Goal: Task Accomplishment & Management: Complete application form

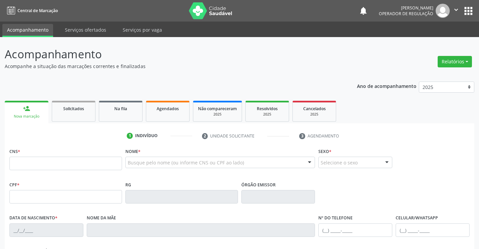
click at [48, 163] on input "text" at bounding box center [65, 162] width 113 height 13
type input "703 6080 4070 7238"
type input "1006898506"
type input "[DATE]"
type input "234.331.835-20"
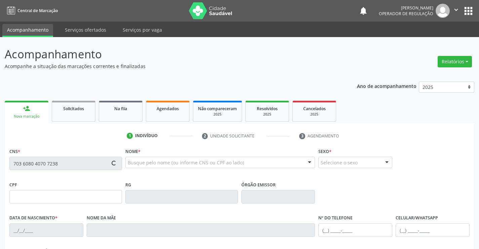
type input "S/N"
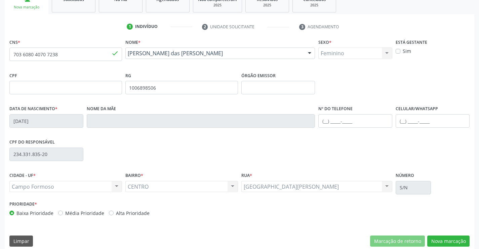
scroll to position [116, 0]
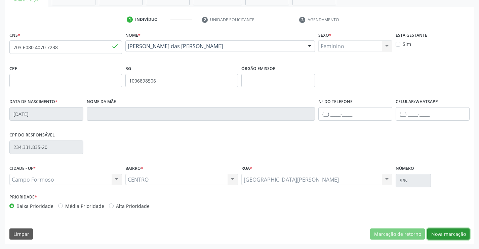
click at [443, 232] on button "Nova marcação" at bounding box center [449, 233] width 42 height 11
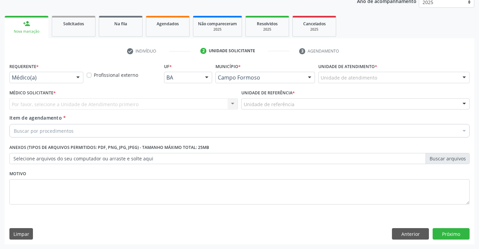
scroll to position [85, 0]
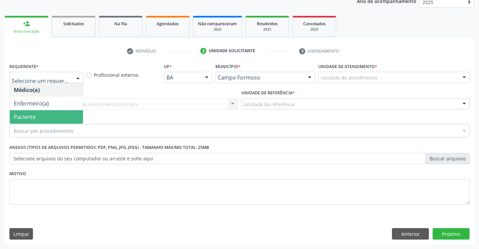
click at [37, 119] on span "Paciente" at bounding box center [46, 116] width 73 height 13
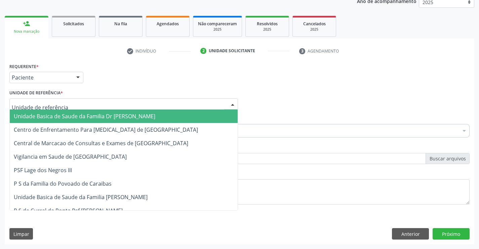
click at [76, 116] on span "Unidade Basica de Saude da Familia Dr [PERSON_NAME]" at bounding box center [85, 115] width 142 height 7
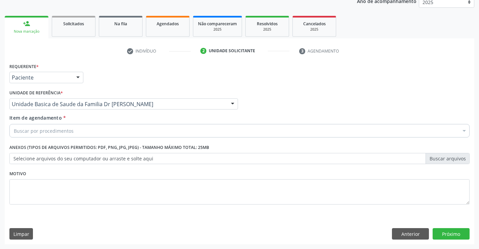
click at [78, 130] on div "Buscar por procedimentos" at bounding box center [239, 130] width 461 height 13
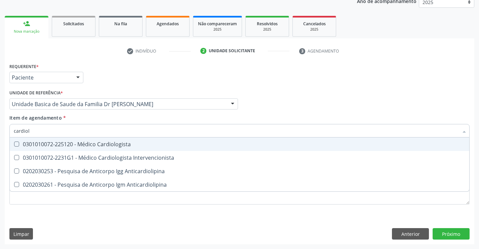
type input "cardiolo"
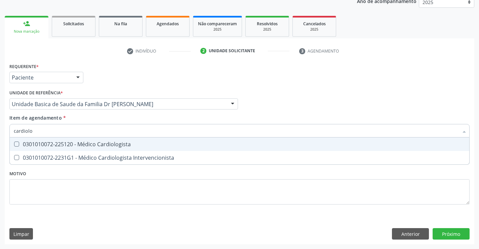
click at [134, 144] on div "0301010072-225120 - Médico Cardiologista" at bounding box center [240, 143] width 452 height 5
checkbox Cardiologista "true"
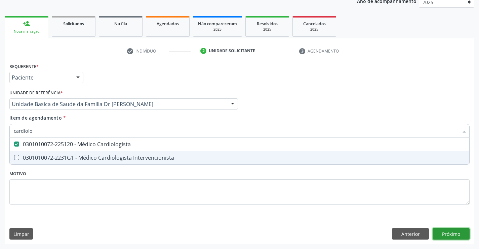
click at [453, 231] on div "Requerente * Paciente Médico(a) Enfermeiro(a) Paciente Nenhum resultado encontr…" at bounding box center [240, 152] width 470 height 183
checkbox Intervencionista "true"
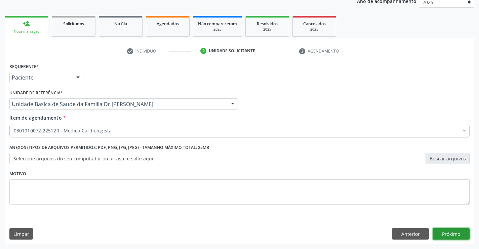
click at [453, 233] on button "Próximo" at bounding box center [451, 233] width 37 height 11
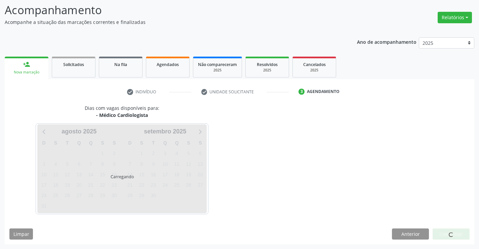
scroll to position [44, 0]
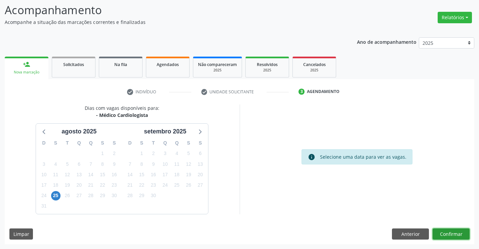
click at [447, 232] on button "Confirmar" at bounding box center [451, 233] width 37 height 11
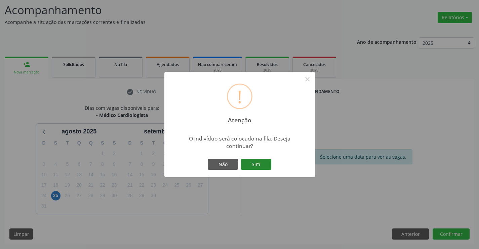
click at [259, 164] on button "Sim" at bounding box center [256, 163] width 30 height 11
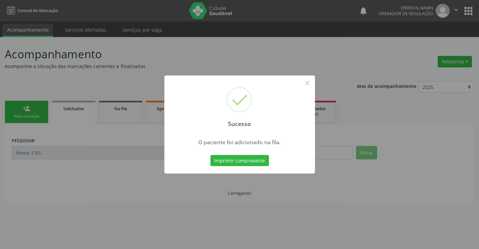
scroll to position [0, 0]
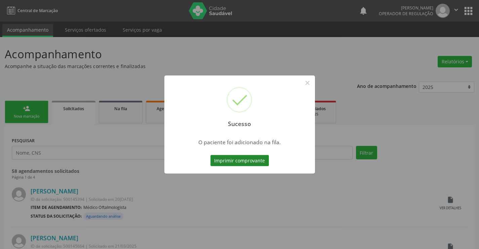
click at [248, 161] on button "Imprimir comprovante" at bounding box center [240, 160] width 59 height 11
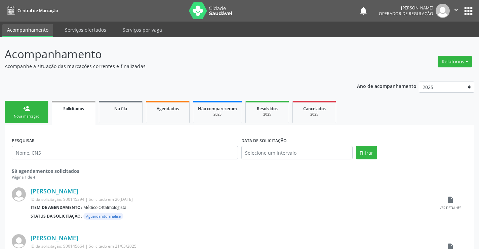
click at [26, 111] on div "person_add" at bounding box center [26, 108] width 7 height 7
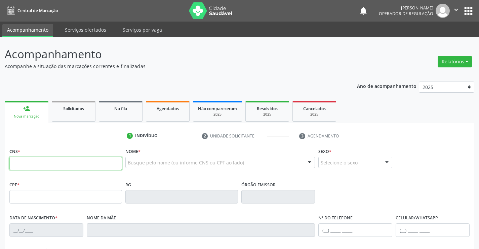
click at [44, 159] on input "text" at bounding box center [65, 162] width 113 height 13
click at [39, 164] on input "text" at bounding box center [65, 162] width 113 height 13
type input "702 6077 1839 8442"
type input "023.470.765-82"
type input "1343686903"
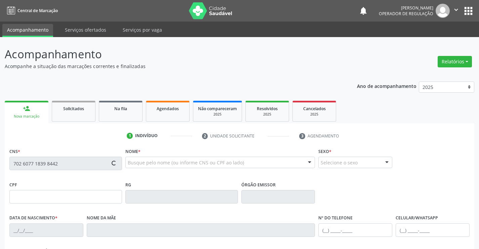
type input "[DATE]"
type input "[PHONE_NUMBER]"
type input "SN"
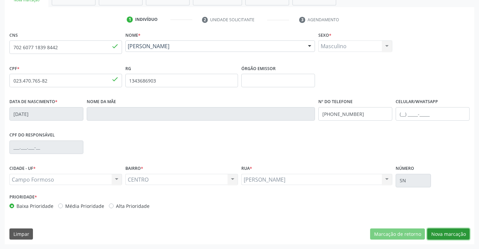
click at [448, 231] on button "Nova marcação" at bounding box center [449, 233] width 42 height 11
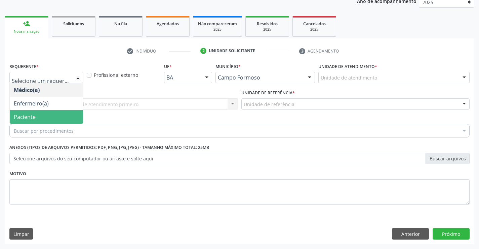
click at [33, 115] on span "Paciente" at bounding box center [25, 116] width 22 height 7
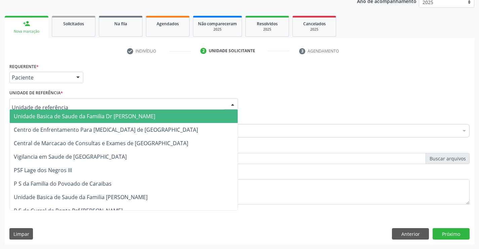
click at [64, 113] on span "Unidade Basica de Saude da Familia Dr [PERSON_NAME]" at bounding box center [85, 115] width 142 height 7
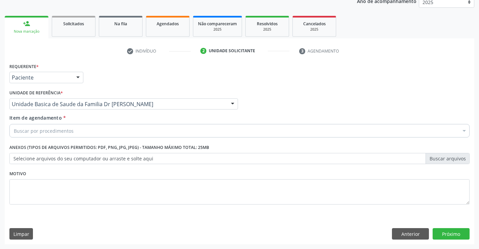
click at [83, 134] on div "Buscar por procedimentos" at bounding box center [239, 130] width 461 height 13
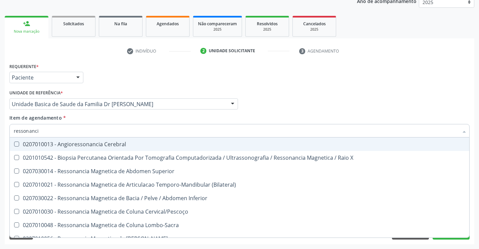
type input "ressonancia"
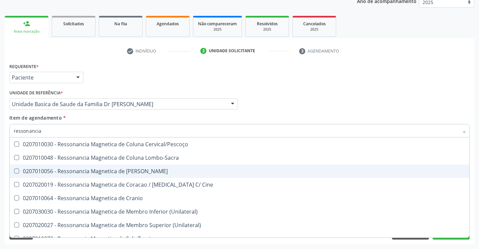
scroll to position [101, 0]
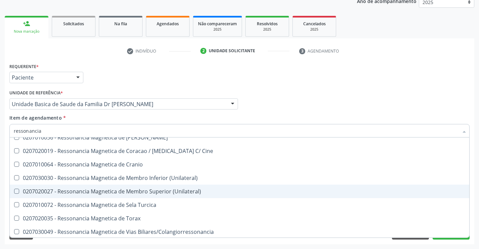
click at [167, 189] on div "0207020027 - Ressonancia Magnetica de Membro Superior (Unilateral)" at bounding box center [240, 190] width 452 height 5
checkbox \(Unilateral\) "true"
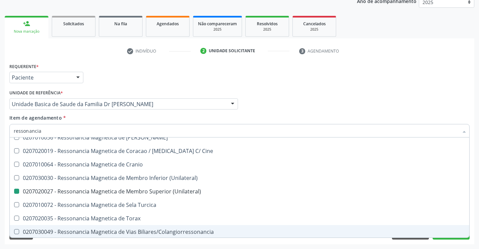
click at [477, 211] on div "Acompanhamento Acompanhe a situação das marcações correntes e finalizadas Relat…" at bounding box center [239, 100] width 479 height 296
checkbox X "true"
checkbox \(Unilateral\) "false"
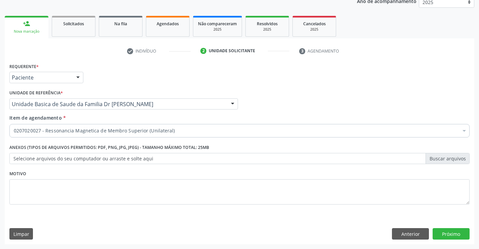
scroll to position [0, 0]
click at [452, 230] on button "Próximo" at bounding box center [451, 233] width 37 height 11
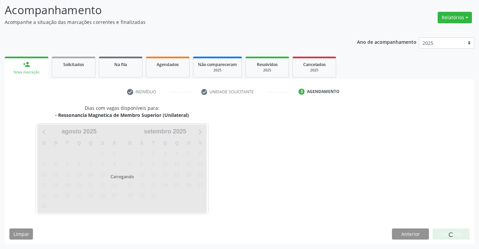
scroll to position [64, 0]
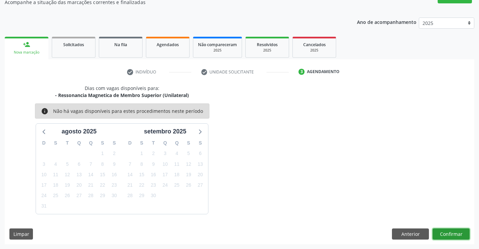
click at [449, 232] on button "Confirmar" at bounding box center [451, 233] width 37 height 11
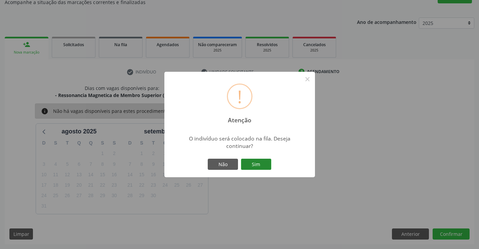
click at [254, 166] on button "Sim" at bounding box center [256, 163] width 30 height 11
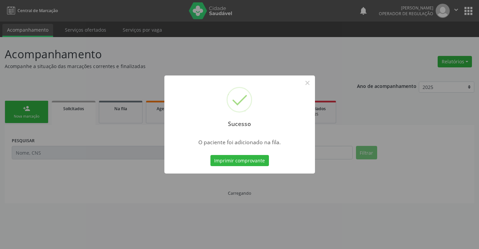
scroll to position [0, 0]
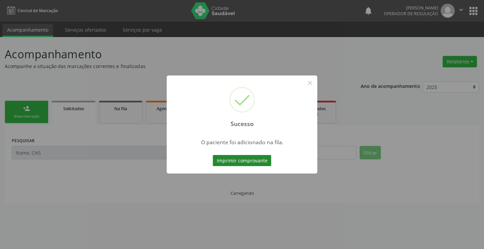
click at [245, 159] on button "Imprimir comprovante" at bounding box center [242, 160] width 59 height 11
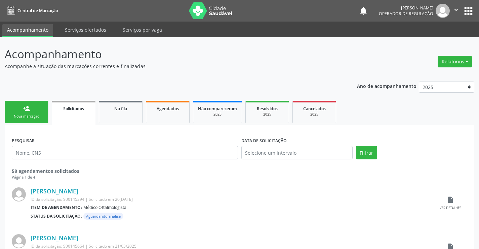
click at [25, 112] on div "person_add" at bounding box center [26, 108] width 7 height 7
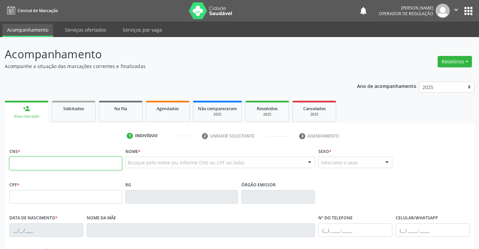
click at [50, 168] on input "text" at bounding box center [65, 162] width 113 height 13
click at [51, 162] on input "text" at bounding box center [65, 162] width 113 height 13
type input "704 8095 2802 9744"
type input "1272632334"
type input "[DATE]"
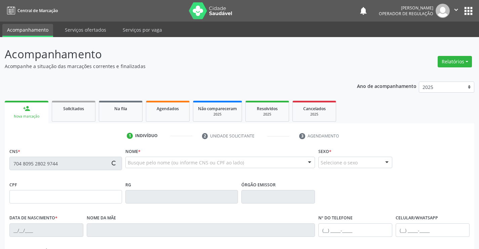
type input "[PHONE_NUMBER]"
type input "043.807.585-40"
type input "S/N"
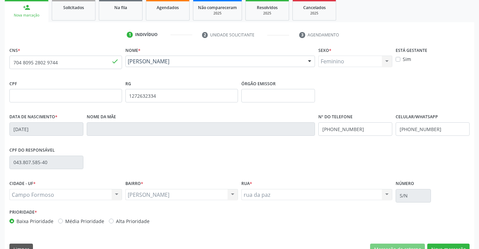
scroll to position [116, 0]
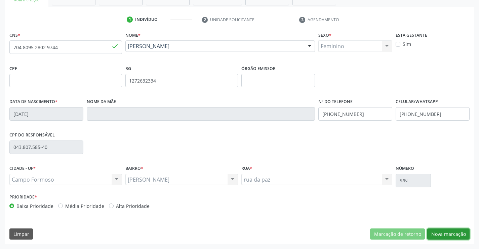
click at [450, 231] on button "Nova marcação" at bounding box center [449, 233] width 42 height 11
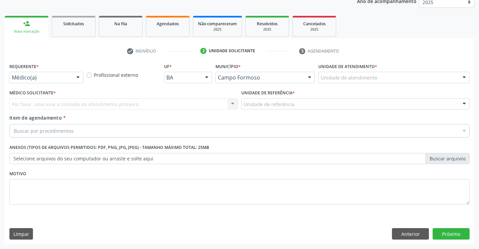
scroll to position [85, 0]
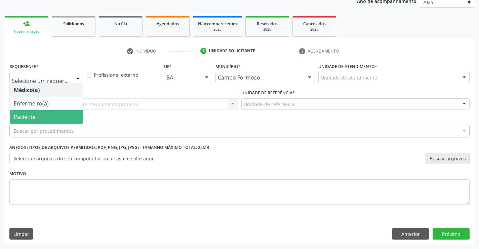
click at [43, 117] on span "Paciente" at bounding box center [46, 116] width 73 height 13
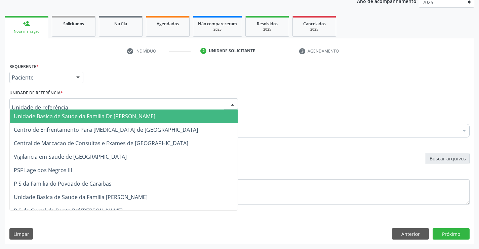
click at [65, 113] on span "Unidade Basica de Saude da Familia Dr [PERSON_NAME]" at bounding box center [85, 115] width 142 height 7
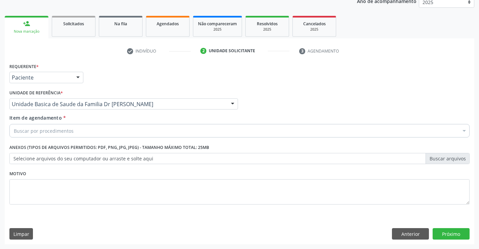
click at [74, 134] on div "Buscar por procedimentos" at bounding box center [239, 130] width 461 height 13
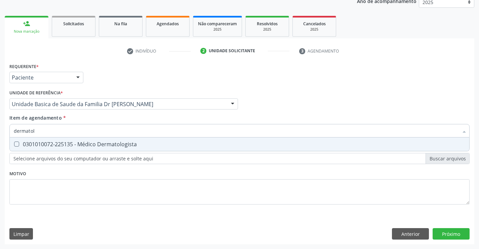
type input "dermatolo"
click at [103, 143] on div "0301010072-225135 - Médico Dermatologista" at bounding box center [240, 143] width 452 height 5
checkbox Dermatologista "true"
click at [449, 232] on div "Requerente * Paciente Médico(a) Enfermeiro(a) Paciente Nenhum resultado encontr…" at bounding box center [240, 152] width 470 height 183
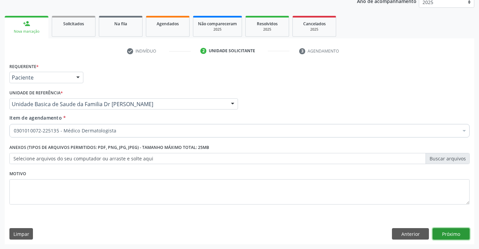
click at [450, 229] on button "Próximo" at bounding box center [451, 233] width 37 height 11
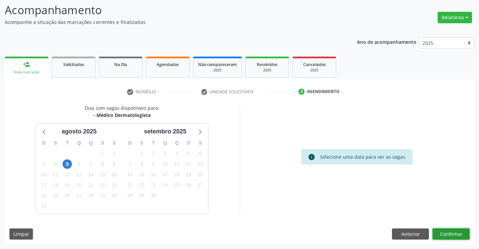
click at [451, 232] on button "Confirmar" at bounding box center [451, 233] width 37 height 11
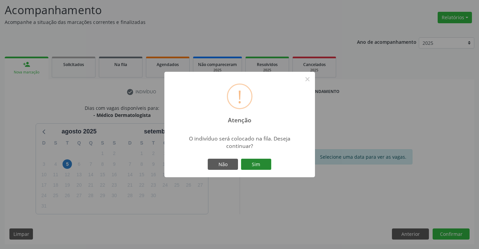
click at [251, 162] on button "Sim" at bounding box center [256, 163] width 30 height 11
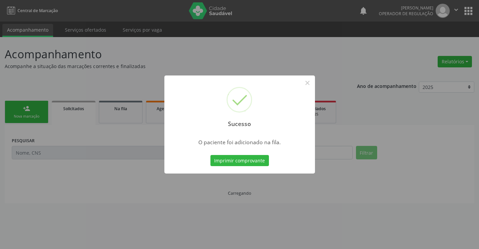
scroll to position [0, 0]
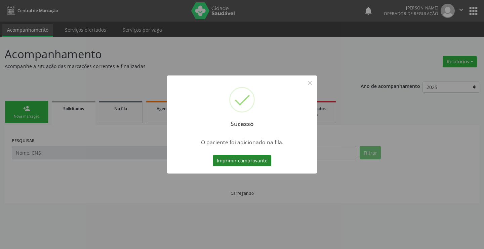
click at [250, 156] on button "Imprimir comprovante" at bounding box center [242, 160] width 59 height 11
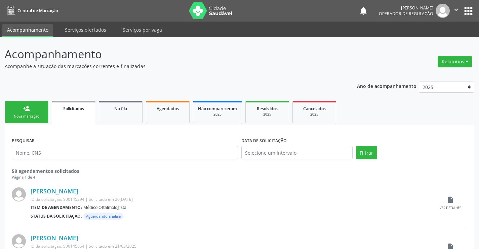
click at [24, 111] on div "person_add" at bounding box center [26, 108] width 7 height 7
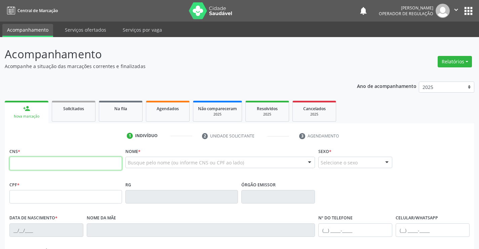
click at [36, 164] on input "text" at bounding box center [65, 162] width 113 height 13
type input "700 5005 3193 2451"
type input "1494470942"
type input "26[DATE]"
type input "S/N"
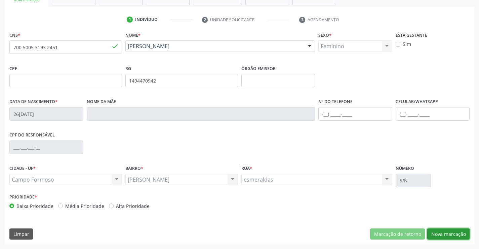
click at [443, 233] on button "Nova marcação" at bounding box center [449, 233] width 42 height 11
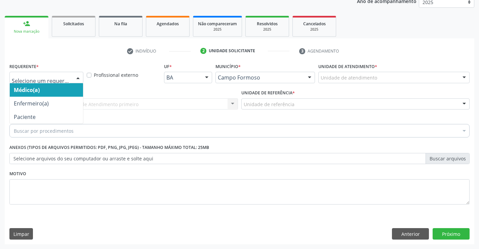
click at [32, 73] on div at bounding box center [46, 77] width 74 height 11
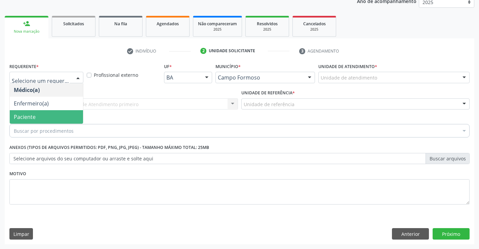
click at [35, 115] on span "Paciente" at bounding box center [25, 116] width 22 height 7
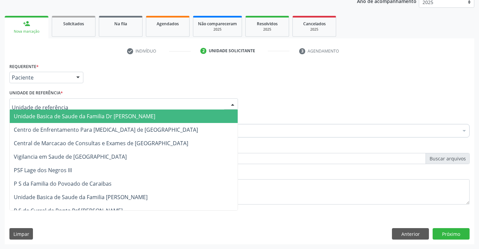
click at [54, 114] on span "Unidade Basica de Saude da Familia Dr [PERSON_NAME]" at bounding box center [85, 115] width 142 height 7
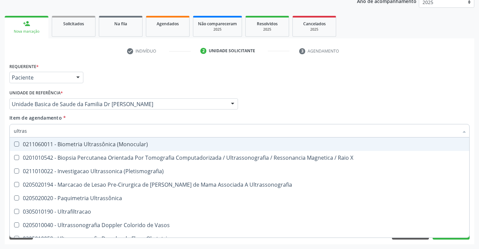
type input "ultrass"
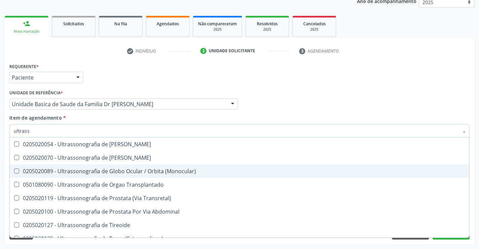
scroll to position [168, 0]
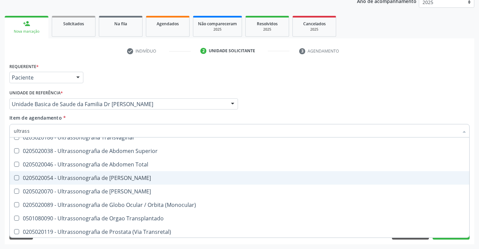
click at [163, 176] on div "0205020054 - Ultrassonografia de [PERSON_NAME]" at bounding box center [240, 177] width 452 height 5
checkbox Urinario "true"
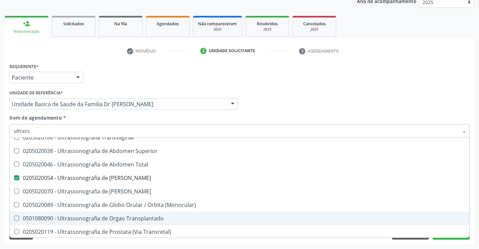
click at [477, 229] on div "Acompanhamento Acompanhe a situação das marcações correntes e finalizadas Relat…" at bounding box center [239, 100] width 479 height 296
checkbox X "true"
checkbox Urinario "false"
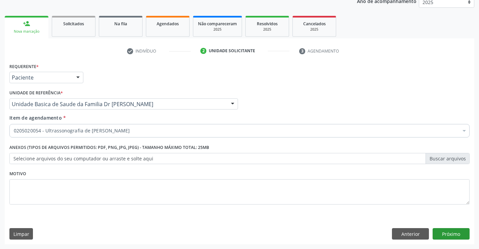
scroll to position [0, 0]
click at [448, 233] on button "Próximo" at bounding box center [451, 233] width 37 height 11
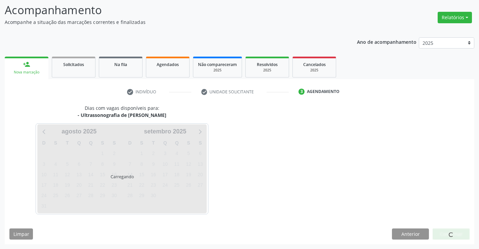
scroll to position [44, 0]
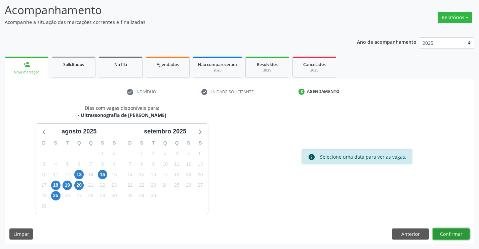
click at [448, 233] on button "Confirmar" at bounding box center [451, 233] width 37 height 11
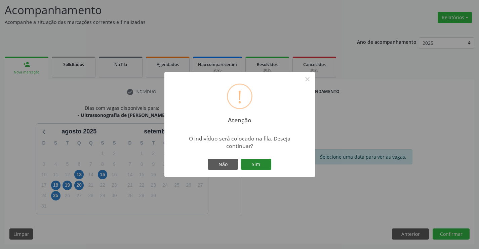
click at [258, 164] on button "Sim" at bounding box center [256, 163] width 30 height 11
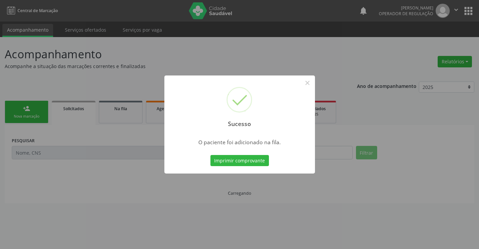
scroll to position [0, 0]
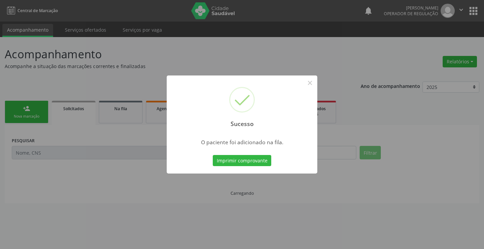
click at [258, 164] on button "Imprimir comprovante" at bounding box center [242, 160] width 59 height 11
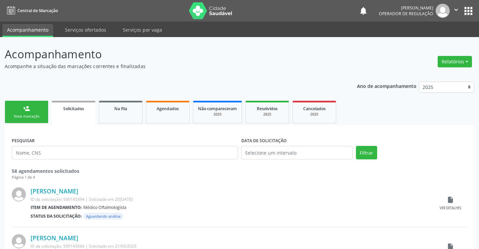
click at [19, 106] on link "person_add Nova marcação" at bounding box center [27, 112] width 44 height 23
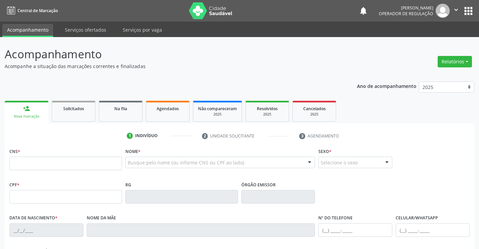
click at [455, 7] on icon "" at bounding box center [456, 9] width 7 height 7
click at [437, 42] on link "Sair" at bounding box center [439, 40] width 46 height 9
